Goal: Task Accomplishment & Management: Manage account settings

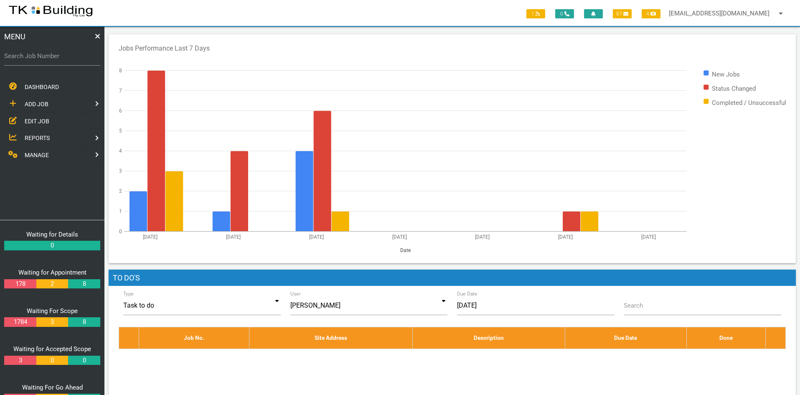
click at [36, 117] on span "EDIT JOB" at bounding box center [37, 120] width 25 height 7
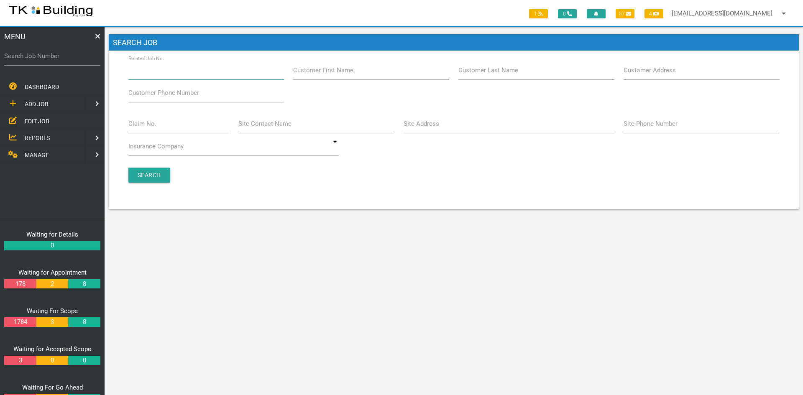
click at [184, 74] on input "Related Job No." at bounding box center [205, 70] width 155 height 19
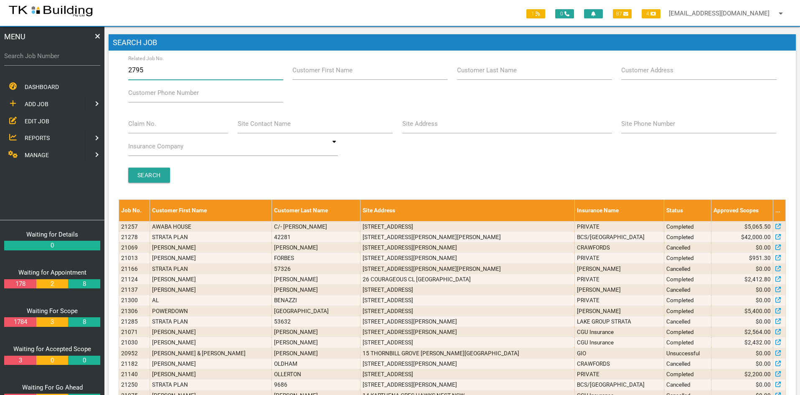
type input "27954"
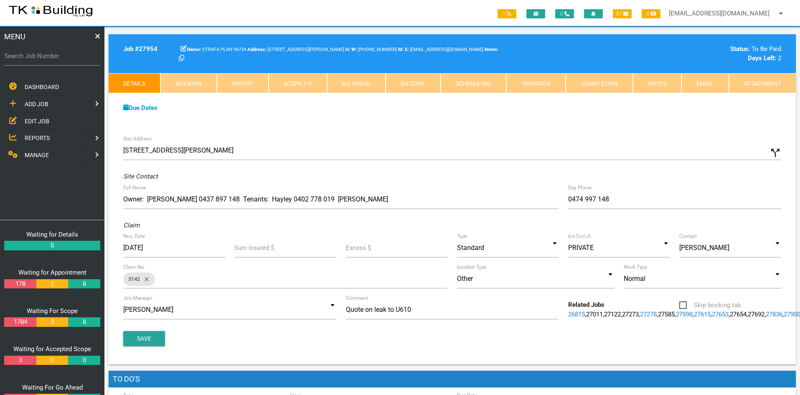
click at [648, 86] on link "Notes" at bounding box center [657, 83] width 48 height 20
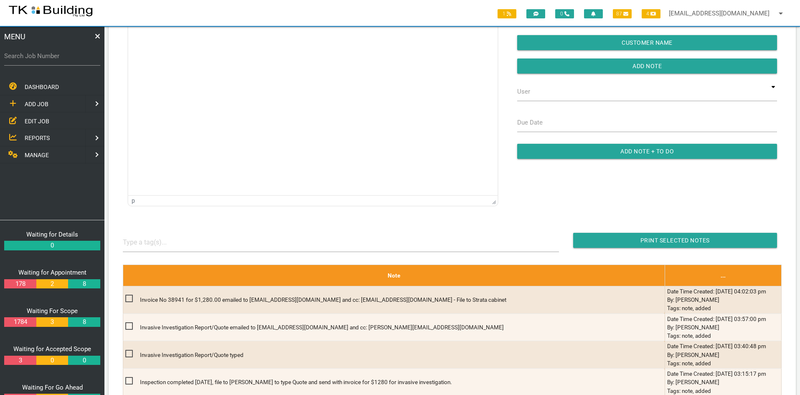
scroll to position [100, 0]
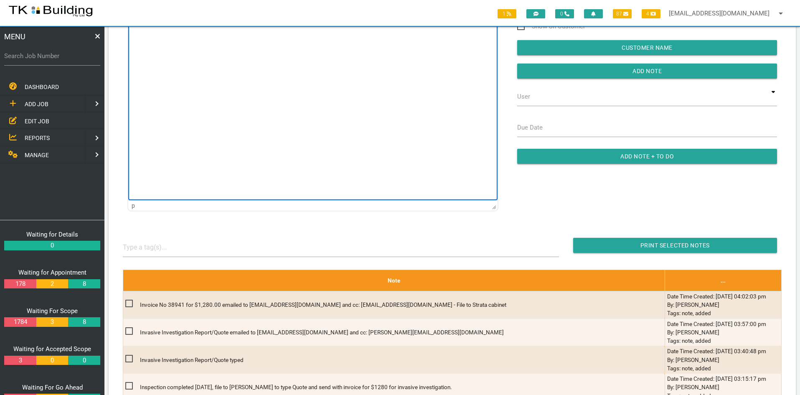
click at [239, 61] on html at bounding box center [312, 42] width 369 height 38
click at [38, 123] on span "EDIT JOB" at bounding box center [37, 120] width 25 height 7
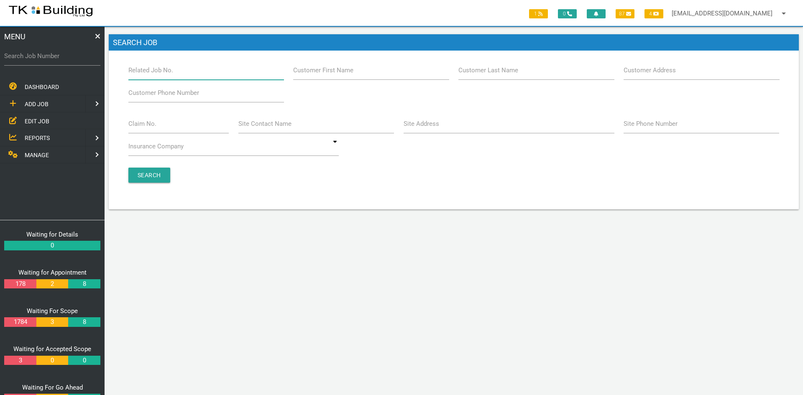
click at [224, 75] on input "Related Job No." at bounding box center [205, 70] width 155 height 19
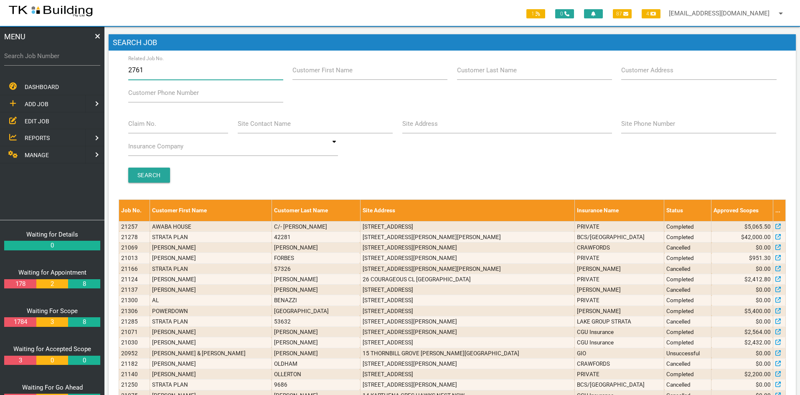
type input "27615"
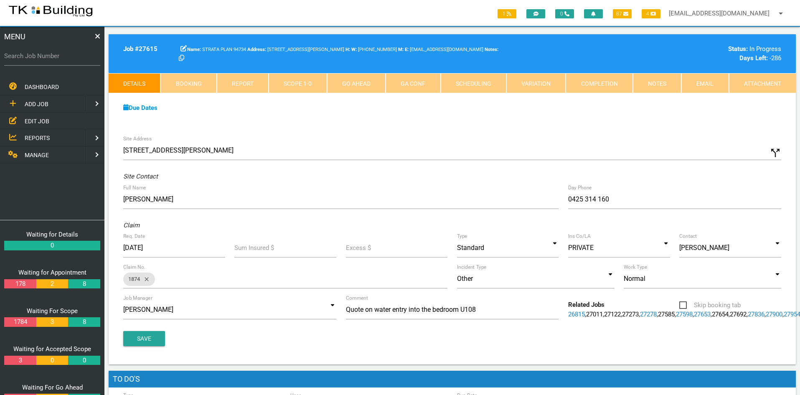
click at [446, 132] on div "Site Address [STREET_ADDRESS][PERSON_NAME] call_split Custom Address Street [GE…" at bounding box center [453, 248] width 688 height 234
click at [438, 125] on div "Due Dates Waiting for Appointment From [DATE] To [DATE] Waiting For Scope From …" at bounding box center [453, 112] width 688 height 38
click at [649, 84] on link "Notes" at bounding box center [657, 83] width 48 height 20
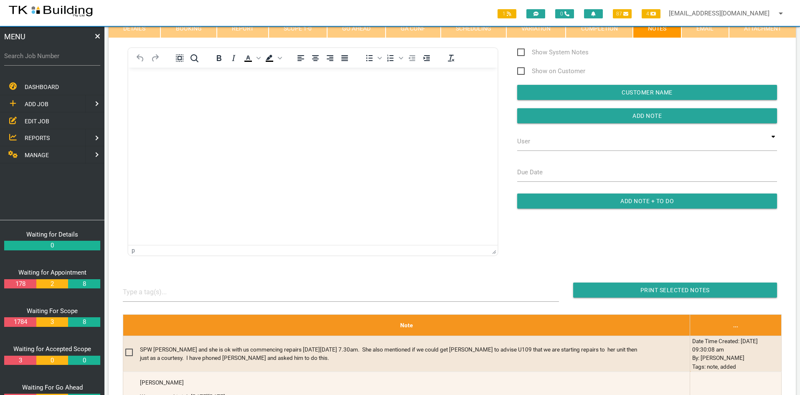
scroll to position [42, 0]
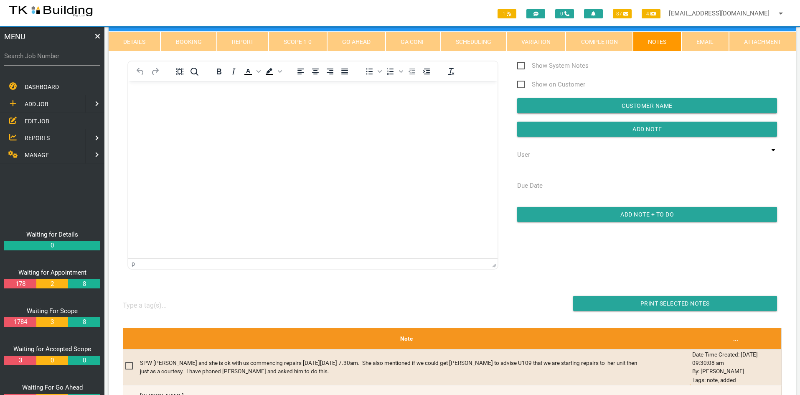
click at [33, 117] on span "EDIT JOB" at bounding box center [37, 120] width 25 height 7
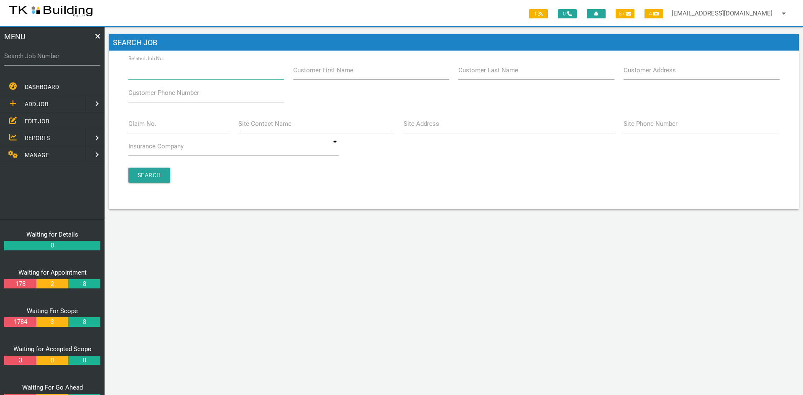
click at [183, 77] on input "Related Job No." at bounding box center [205, 70] width 155 height 19
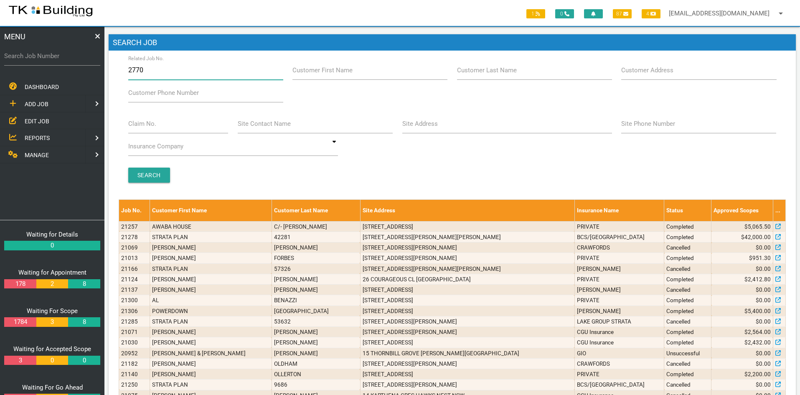
type input "27705"
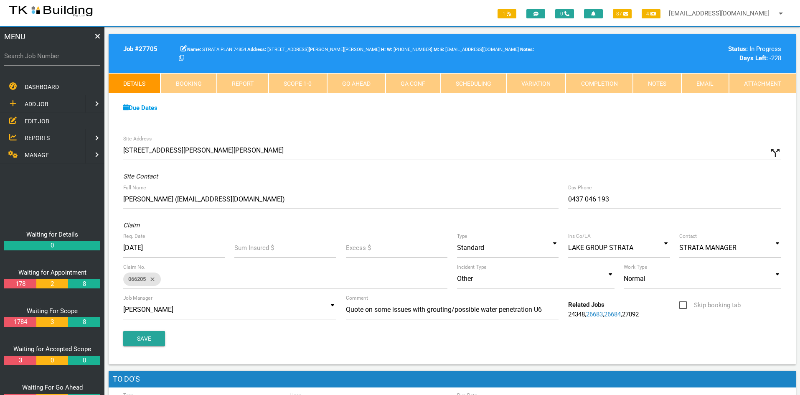
click at [666, 81] on link "Notes" at bounding box center [657, 83] width 48 height 20
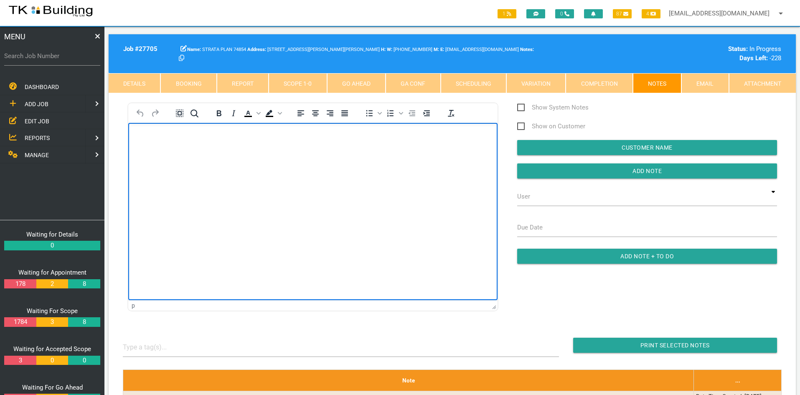
click at [294, 161] on html at bounding box center [312, 142] width 369 height 38
click at [303, 195] on html "Deck tiling has been removed Work order sent to Hunter waterproofing to waterpr…" at bounding box center [312, 159] width 369 height 72
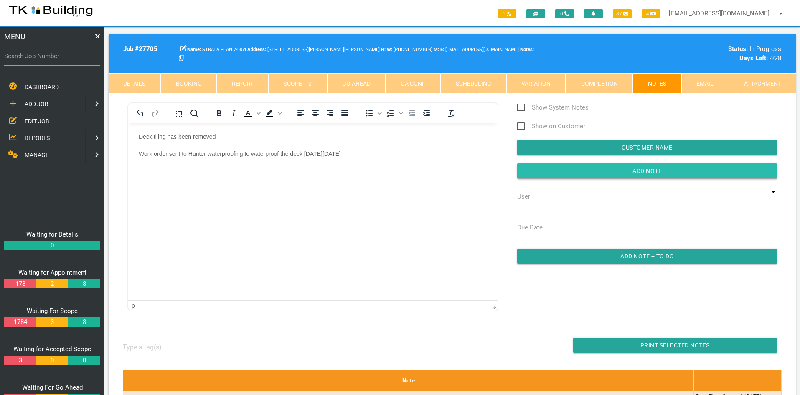
click at [641, 172] on input "button" at bounding box center [647, 170] width 260 height 15
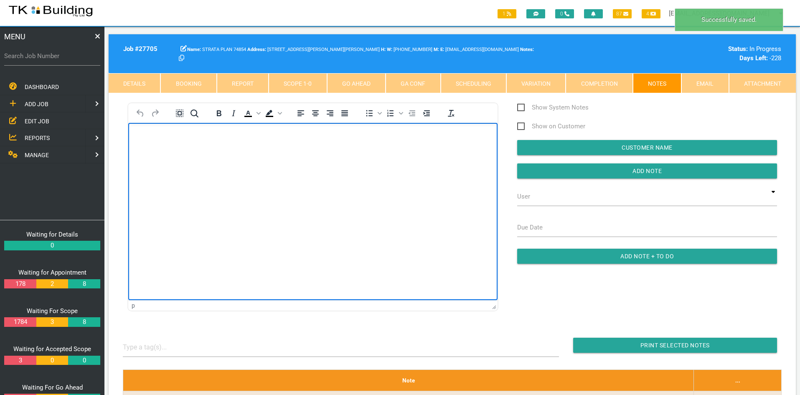
click at [303, 161] on html at bounding box center [312, 142] width 369 height 38
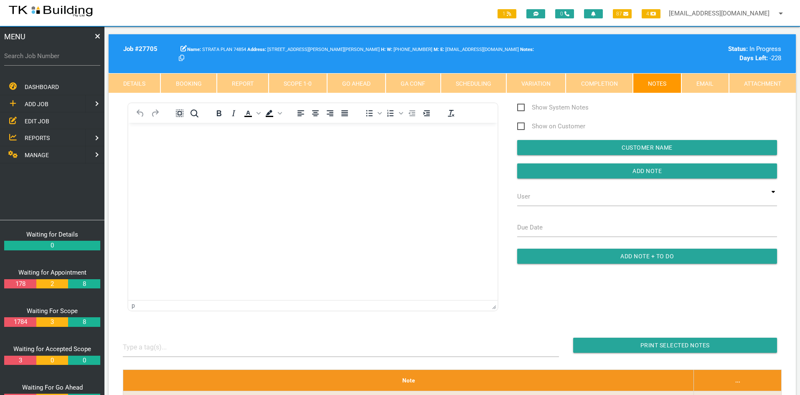
click at [37, 119] on span "EDIT JOB" at bounding box center [37, 120] width 25 height 7
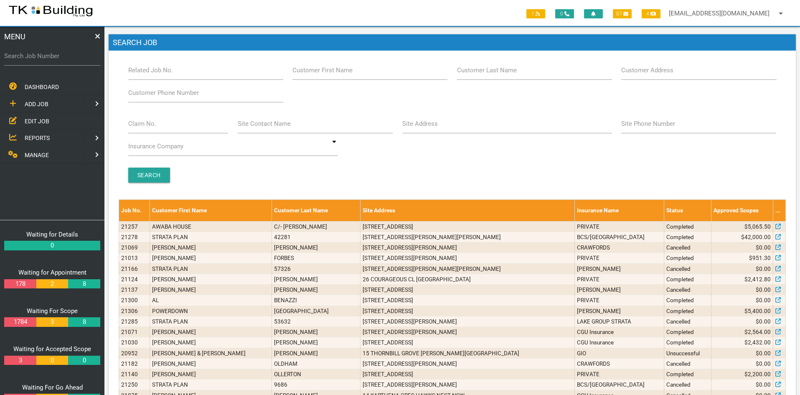
click at [424, 170] on div "Search" at bounding box center [452, 175] width 658 height 15
click at [431, 167] on div "Branch Boolaroo Boolaroo Related Job No. Customer First Name Customer Last Name…" at bounding box center [453, 126] width 668 height 130
click at [192, 71] on input "Related Job No." at bounding box center [205, 70] width 155 height 19
type input "27799"
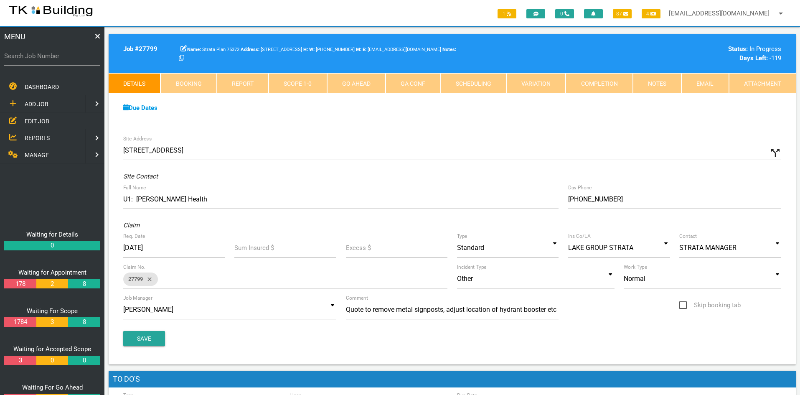
click at [364, 121] on div "Due Dates Waiting for Appointment From [DATE] To [DATE] Waiting For Scope From …" at bounding box center [453, 112] width 688 height 38
click at [394, 129] on div "Due Dates Waiting for Appointment From [DATE] To [DATE] Waiting For Scope From …" at bounding box center [453, 112] width 688 height 38
click at [408, 122] on div "Due Dates Waiting for Appointment From [DATE] To [DATE] Waiting For Scope From …" at bounding box center [453, 112] width 688 height 38
click at [645, 86] on link "Notes" at bounding box center [657, 83] width 48 height 20
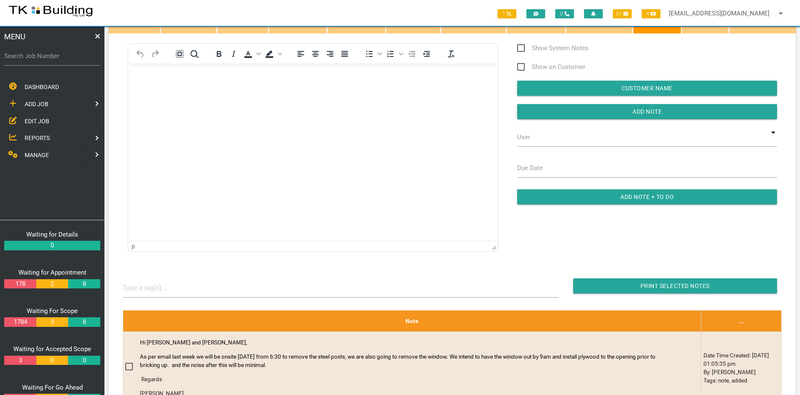
scroll to position [58, 0]
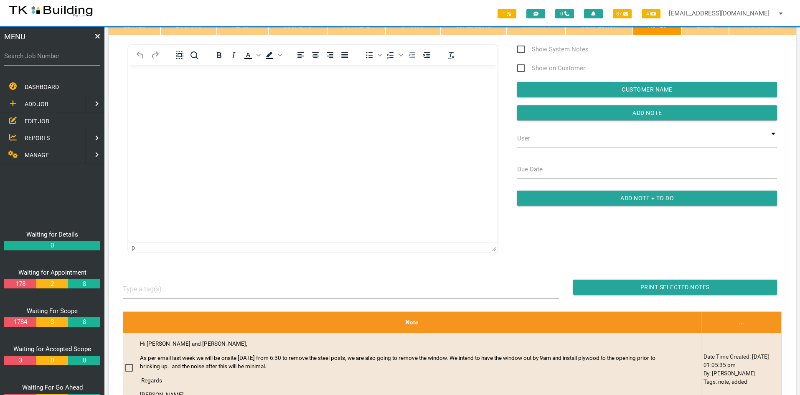
click at [304, 103] on html at bounding box center [312, 84] width 369 height 38
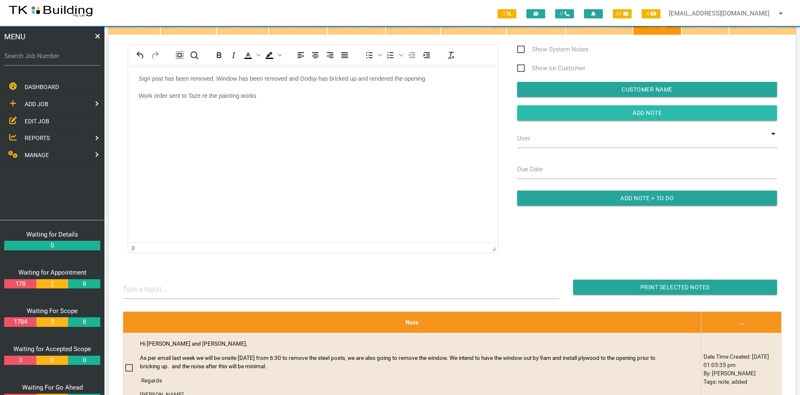
click at [645, 115] on input "button" at bounding box center [647, 112] width 260 height 15
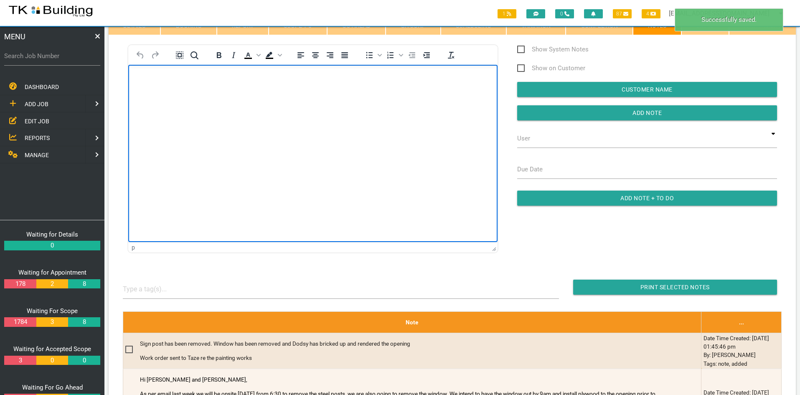
click at [433, 103] on html at bounding box center [312, 84] width 369 height 38
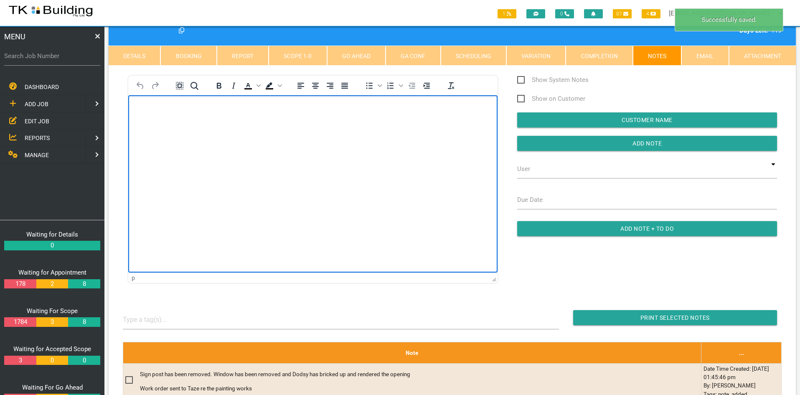
scroll to position [0, 0]
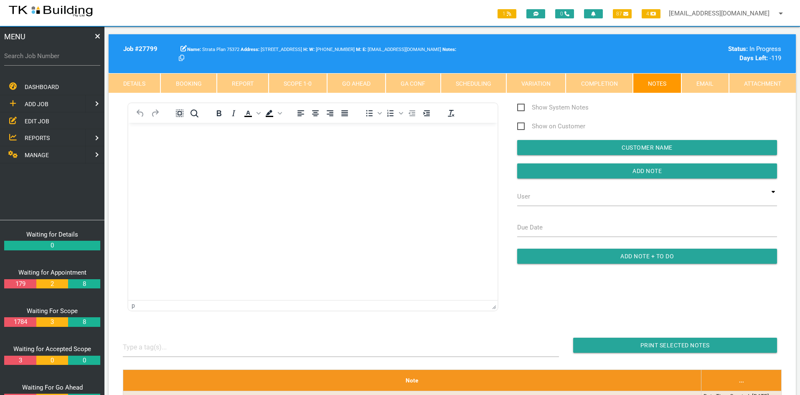
click at [33, 117] on span "EDIT JOB" at bounding box center [37, 120] width 25 height 7
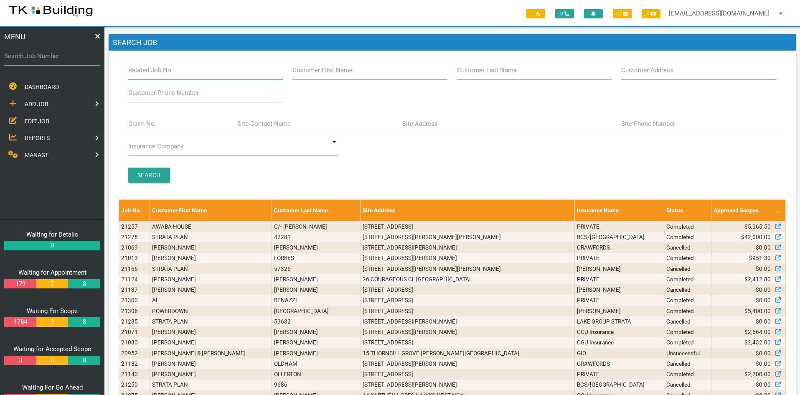
click at [188, 72] on input "Related Job No." at bounding box center [205, 70] width 155 height 19
type input "27896"
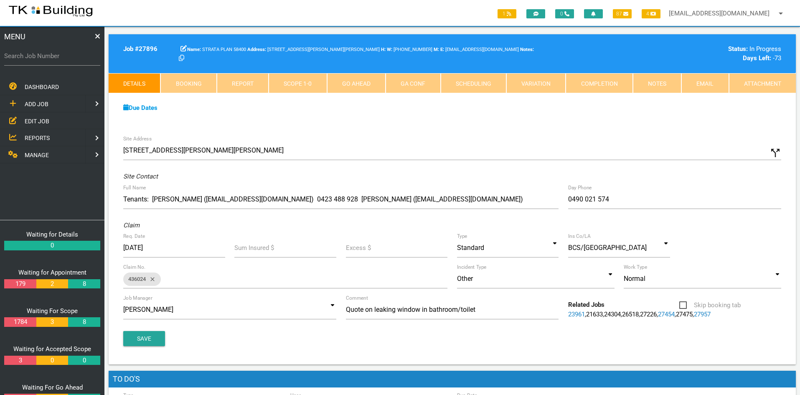
click at [501, 135] on div "Site Address [STREET_ADDRESS][PERSON_NAME] call_split Custom Address Street [GE…" at bounding box center [453, 248] width 688 height 234
click at [658, 79] on link "Notes" at bounding box center [657, 83] width 48 height 20
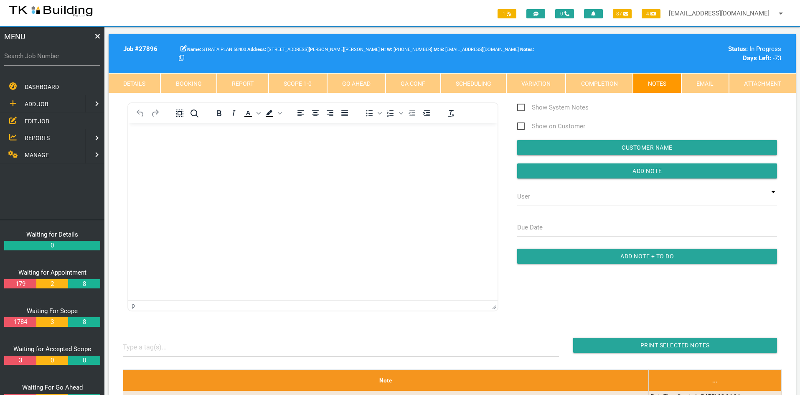
click at [323, 161] on html at bounding box center [312, 142] width 369 height 38
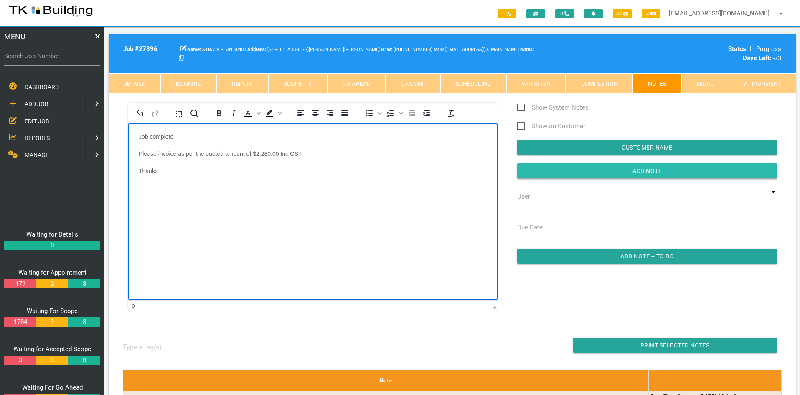
click at [640, 167] on input "button" at bounding box center [647, 170] width 260 height 15
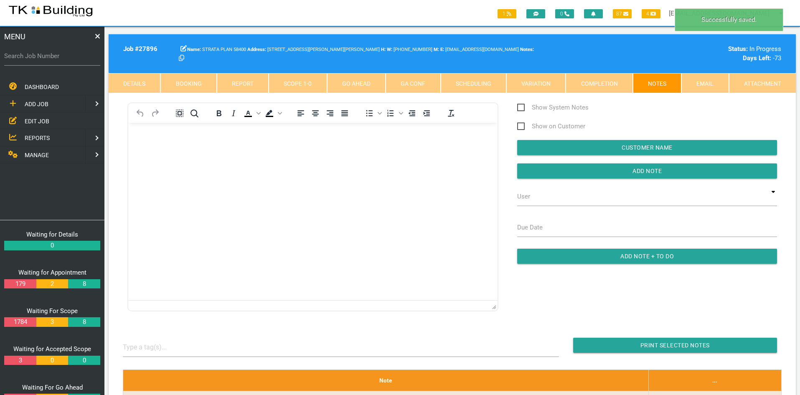
click at [293, 161] on html at bounding box center [312, 142] width 369 height 38
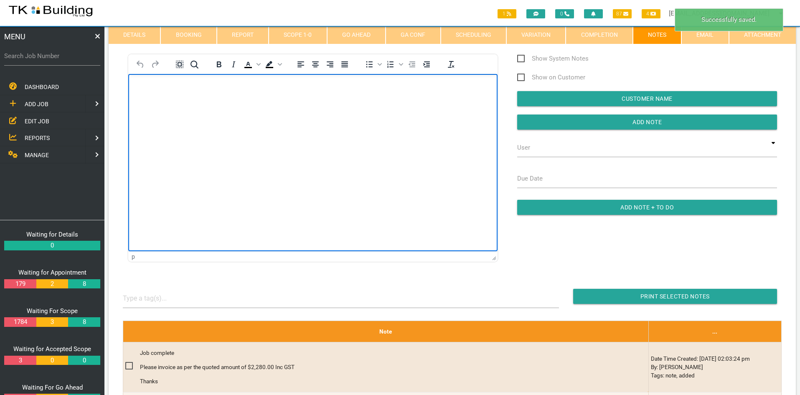
scroll to position [125, 0]
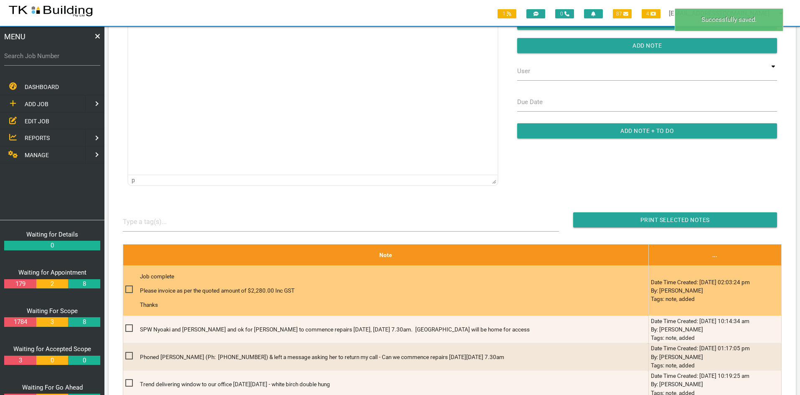
click at [129, 289] on span at bounding box center [132, 289] width 15 height 10
click at [129, 289] on input "checkbox" at bounding box center [127, 286] width 5 height 5
checkbox input "true"
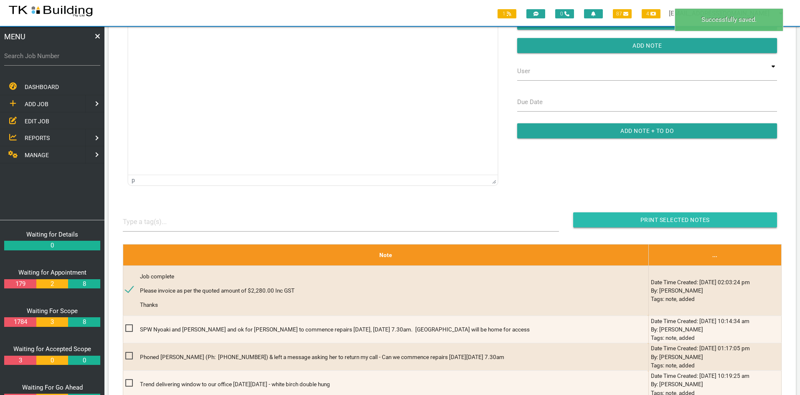
click at [669, 219] on input "button" at bounding box center [675, 219] width 204 height 15
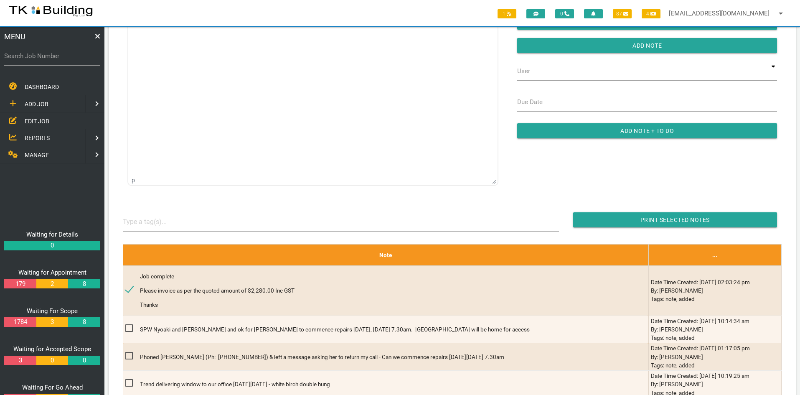
click at [30, 118] on span "EDIT JOB" at bounding box center [37, 120] width 25 height 7
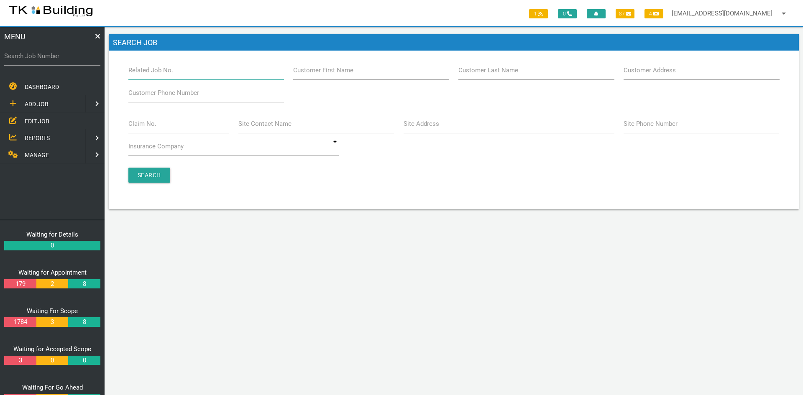
click at [180, 70] on input "Related Job No." at bounding box center [205, 70] width 155 height 19
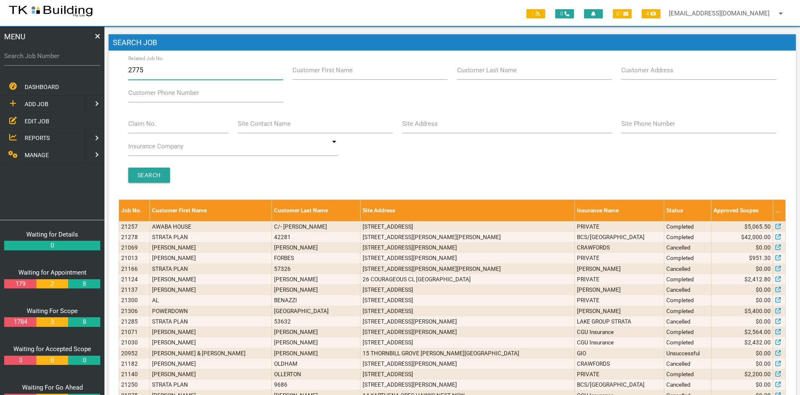
type input "27750"
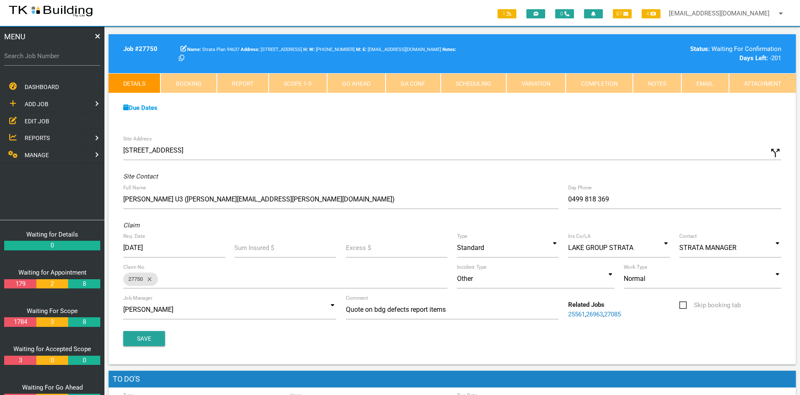
click at [609, 120] on div "Due Dates Waiting for Appointment From [DATE] To [DATE] Waiting For Scope From …" at bounding box center [453, 112] width 688 height 38
click at [655, 83] on link "Notes" at bounding box center [657, 83] width 48 height 20
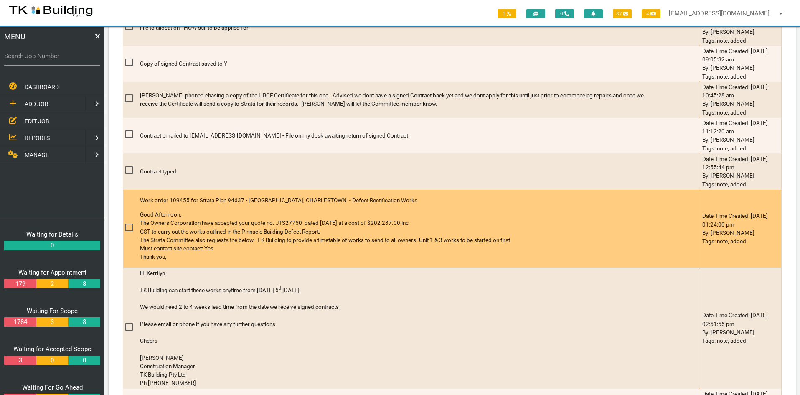
scroll to position [1379, 0]
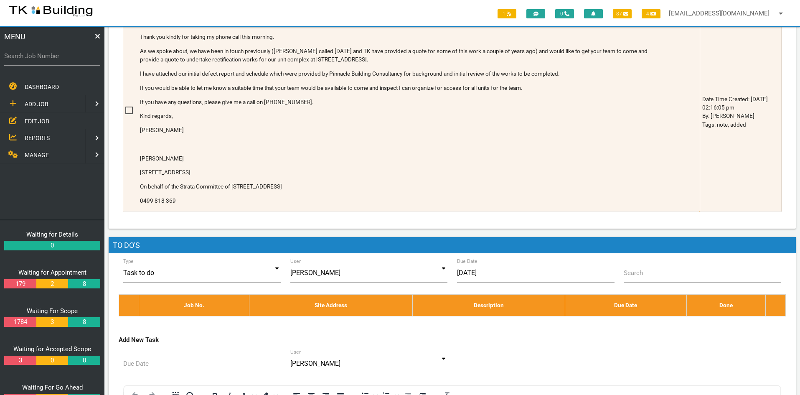
scroll to position [2215, 0]
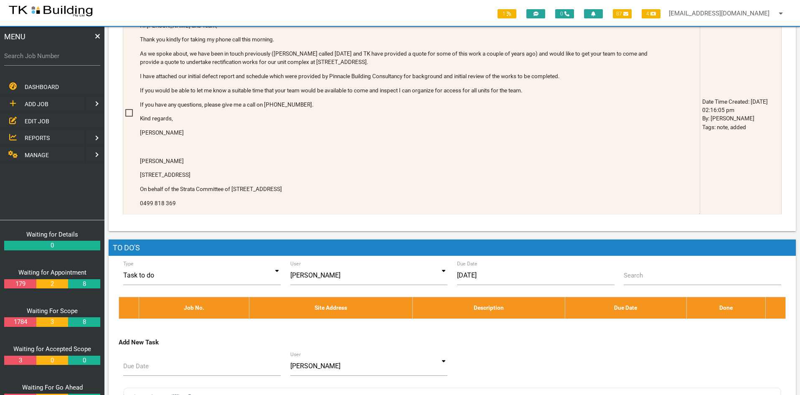
click at [37, 121] on span "EDIT JOB" at bounding box center [37, 120] width 25 height 7
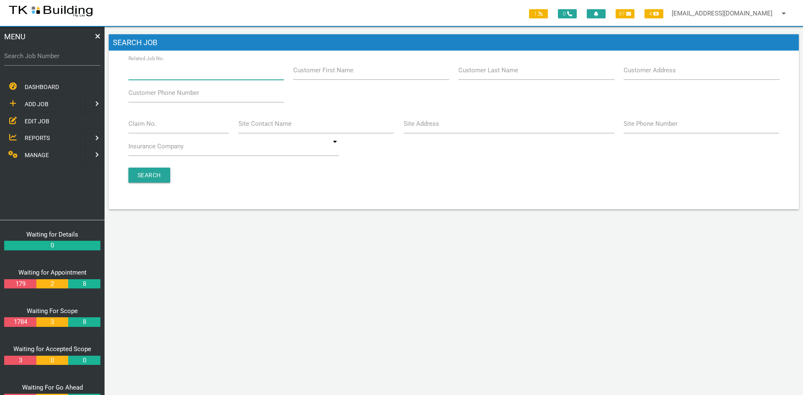
click at [186, 77] on input "Related Job No." at bounding box center [205, 70] width 155 height 19
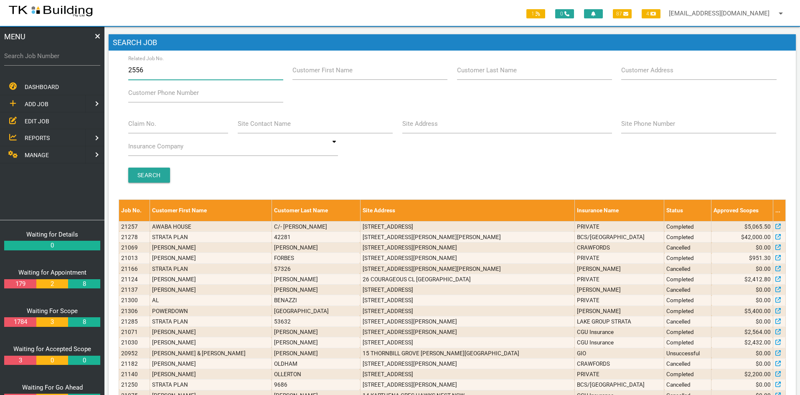
type input "25561"
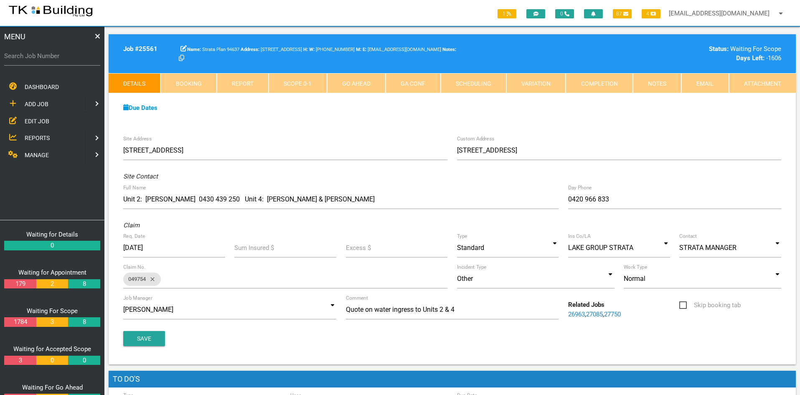
click at [353, 130] on div "Due Dates Waiting for Appointment From [DATE] To [DATE] Waiting For Scope From …" at bounding box center [453, 112] width 688 height 38
click at [390, 125] on div "Due Dates Waiting for Appointment From [DATE] To [DATE] Waiting For Scope From …" at bounding box center [453, 112] width 688 height 38
click at [385, 130] on div "Due Dates Waiting for Appointment From [DATE] To [DATE] Waiting For Scope From …" at bounding box center [453, 112] width 688 height 38
click at [371, 125] on div "Due Dates Waiting for Appointment From [DATE] To [DATE] Waiting For Scope From …" at bounding box center [453, 112] width 688 height 38
click at [366, 120] on div "Due Dates Waiting for Appointment From [DATE] To [DATE] Waiting For Scope From …" at bounding box center [453, 112] width 688 height 38
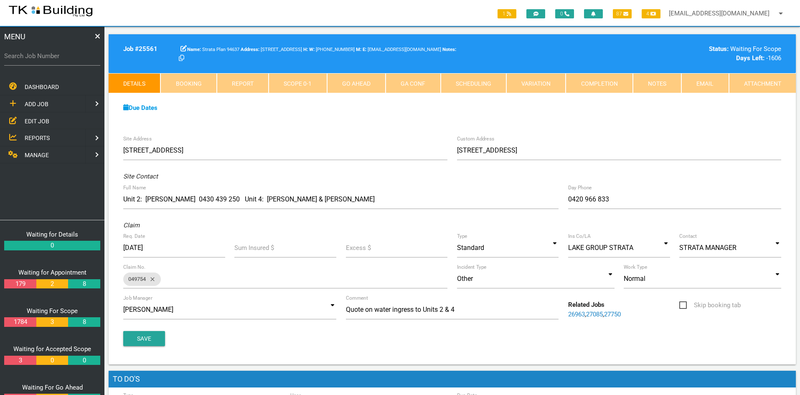
click at [348, 125] on div "Due Dates Waiting for Appointment From [DATE] To [DATE] Waiting For Scope From …" at bounding box center [453, 112] width 688 height 38
click at [348, 124] on div "Due Dates Waiting for Appointment From [DATE] To [DATE] Waiting For Scope From …" at bounding box center [453, 112] width 688 height 38
click at [406, 135] on div "Site Address [STREET_ADDRESS] Custom Address [STREET_ADDRESS][GEOGRAPHIC_DATA][…" at bounding box center [453, 248] width 688 height 234
click at [421, 140] on div "Site Address [STREET_ADDRESS] Custom Address [STREET_ADDRESS][GEOGRAPHIC_DATA][…" at bounding box center [453, 248] width 688 height 234
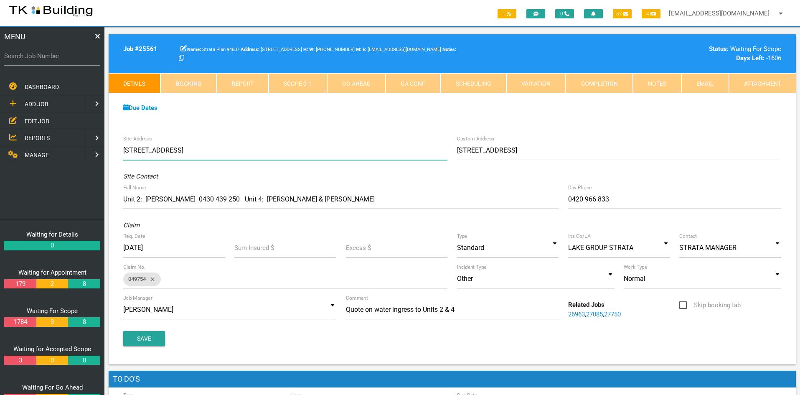
click at [411, 143] on input "[STREET_ADDRESS]" at bounding box center [285, 150] width 324 height 19
click at [36, 117] on span "EDIT JOB" at bounding box center [37, 120] width 25 height 7
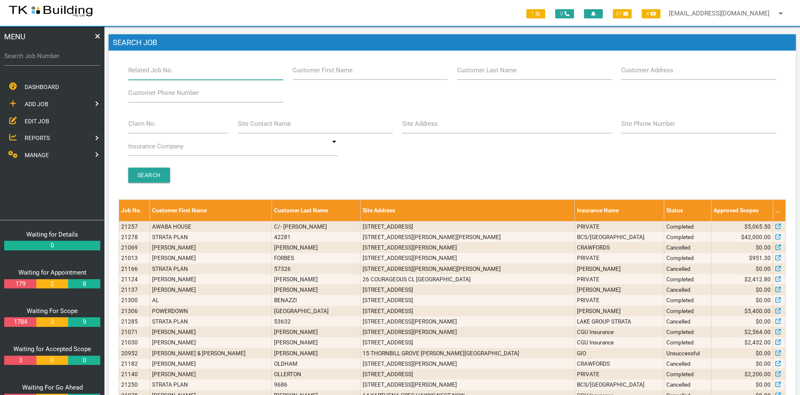
click at [186, 73] on input "Related Job No." at bounding box center [205, 70] width 155 height 19
type input "27435"
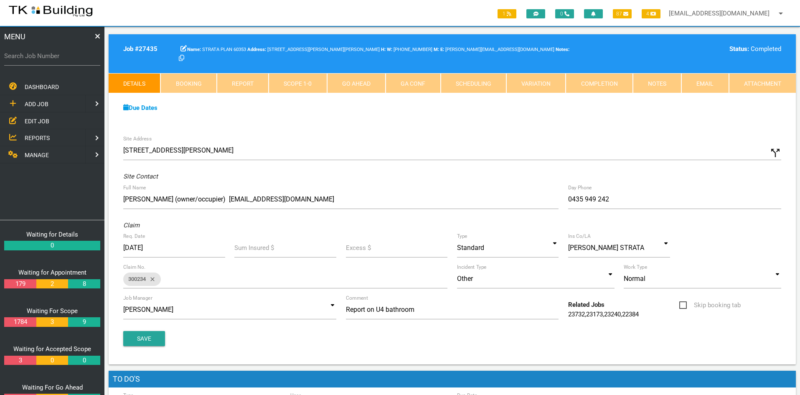
click at [33, 118] on span "EDIT JOB" at bounding box center [37, 120] width 25 height 7
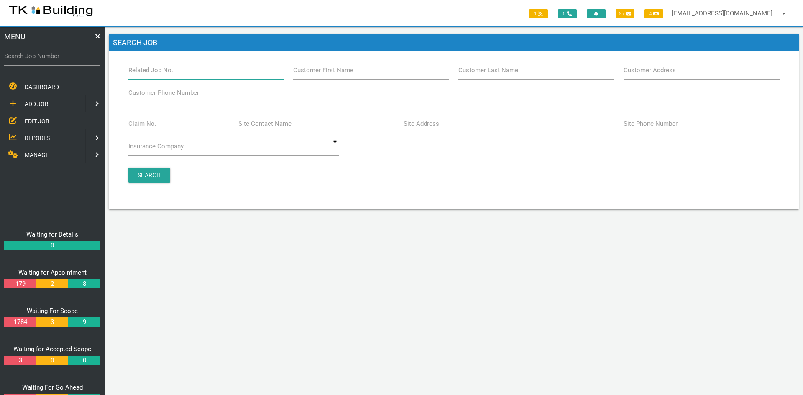
click at [186, 74] on input "Related Job No." at bounding box center [205, 70] width 155 height 19
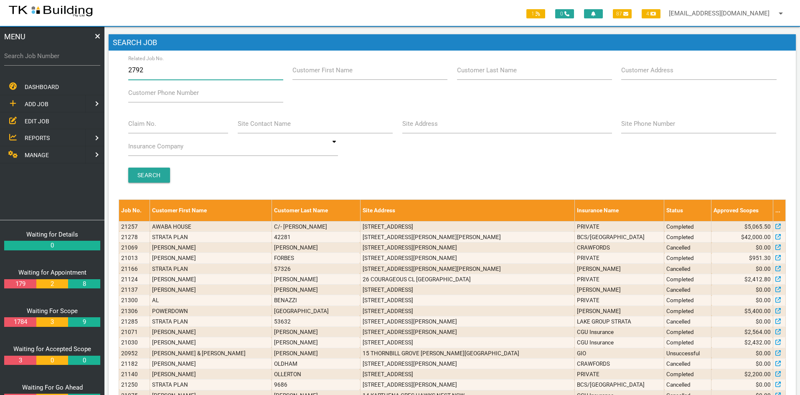
type input "27923"
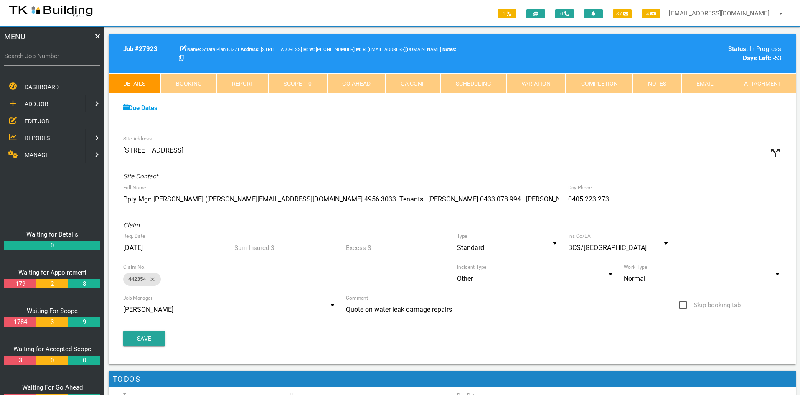
click at [388, 132] on div "Site Address [STREET_ADDRESS] call_split Custom Address Street [GEOGRAPHIC_DATA…" at bounding box center [453, 248] width 688 height 234
click at [662, 86] on link "Notes" at bounding box center [657, 83] width 48 height 20
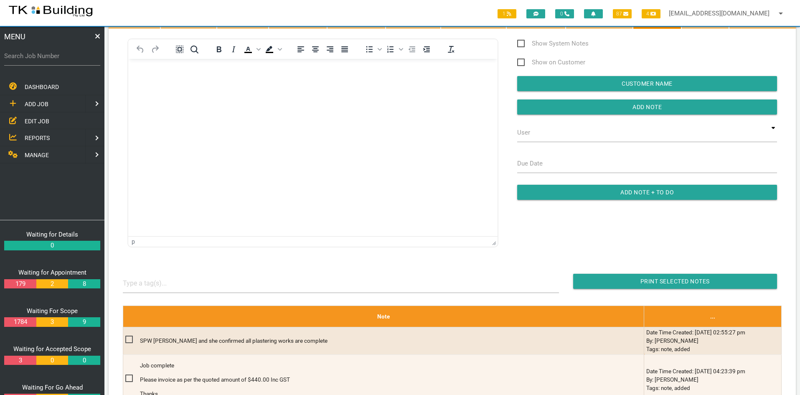
scroll to position [42, 0]
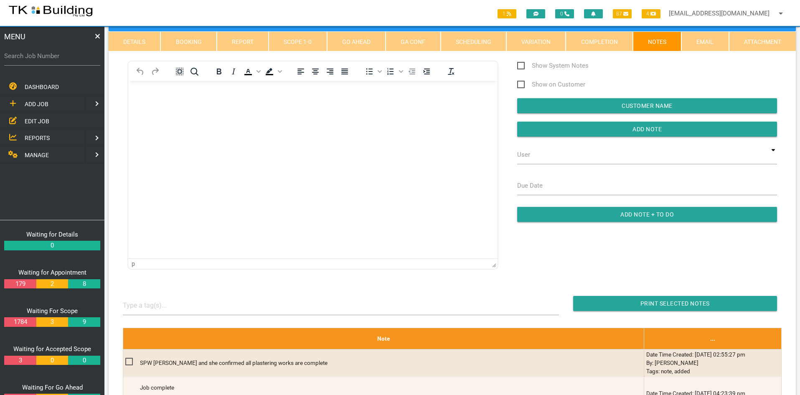
click at [313, 119] on html at bounding box center [312, 100] width 369 height 38
click at [29, 121] on span "EDIT JOB" at bounding box center [37, 120] width 25 height 7
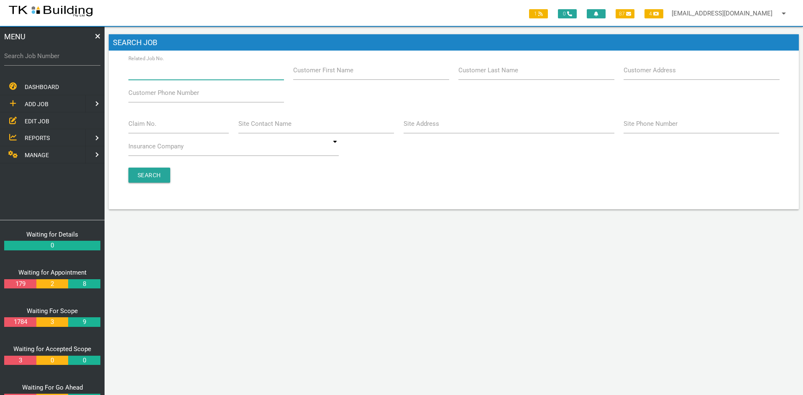
click at [183, 74] on input "Related Job No." at bounding box center [205, 70] width 155 height 19
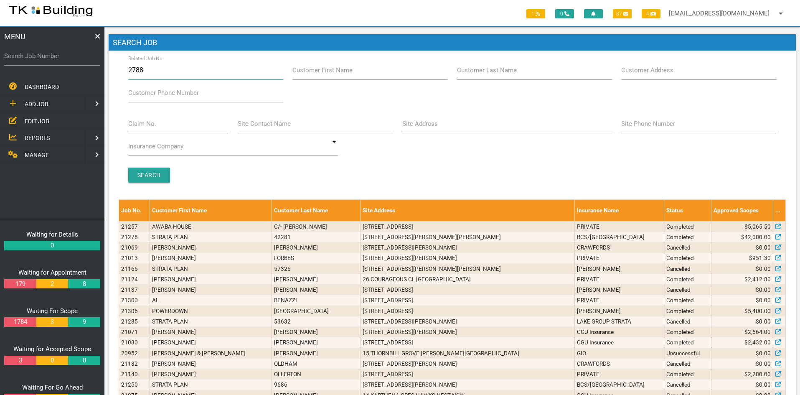
type input "27887"
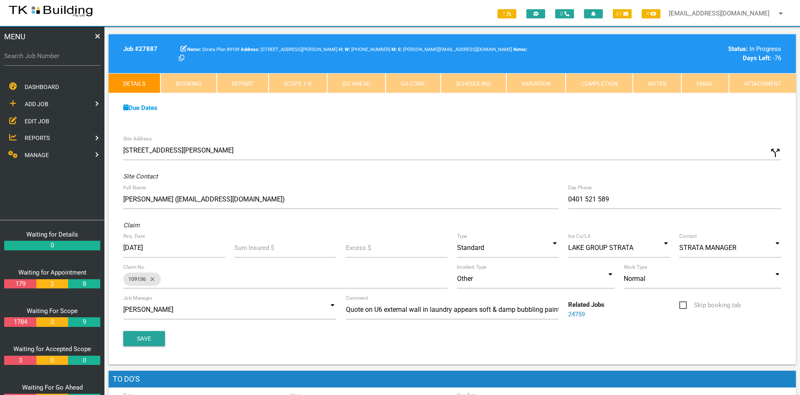
click at [650, 86] on link "Notes" at bounding box center [657, 83] width 48 height 20
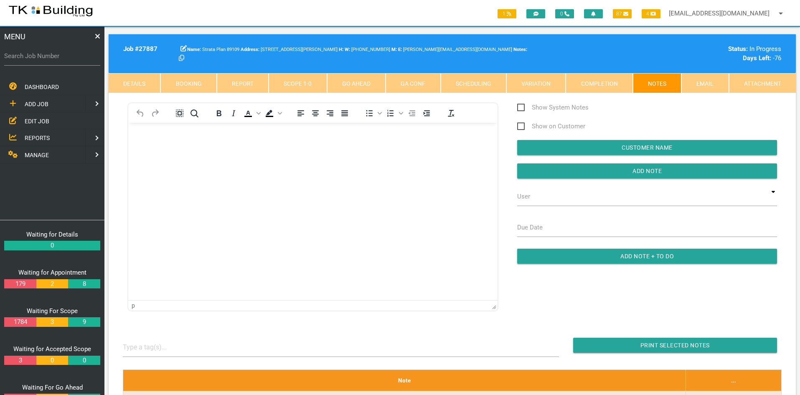
click at [296, 161] on html at bounding box center [312, 142] width 369 height 38
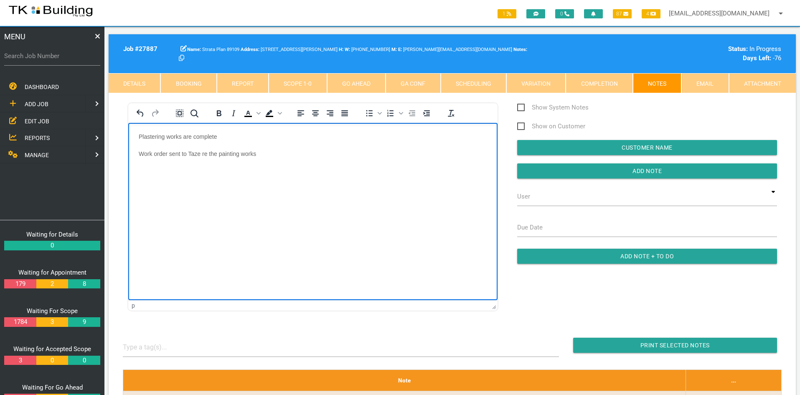
drag, startPoint x: 296, startPoint y: 190, endPoint x: 324, endPoint y: 198, distance: 28.2
click at [296, 178] on html "Plastering works are complete Work order sent to Taze re the painting works" at bounding box center [312, 150] width 369 height 55
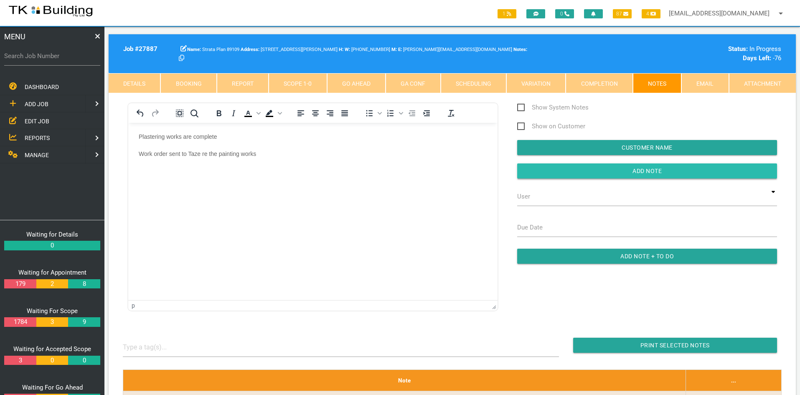
click at [619, 164] on input "button" at bounding box center [647, 170] width 260 height 15
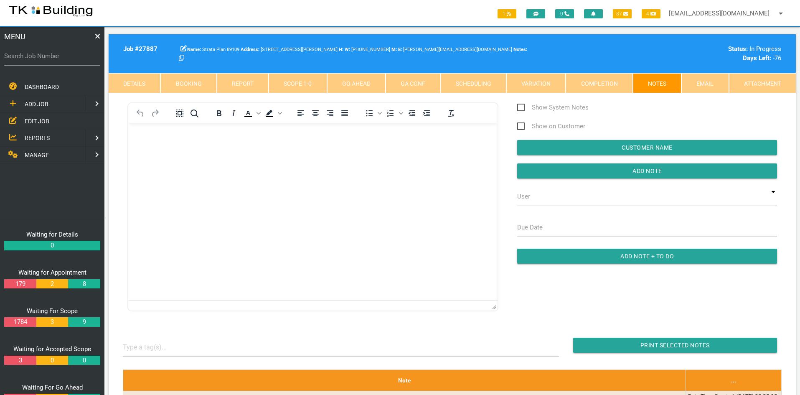
click at [218, 161] on html at bounding box center [312, 142] width 369 height 38
